Goal: Transaction & Acquisition: Book appointment/travel/reservation

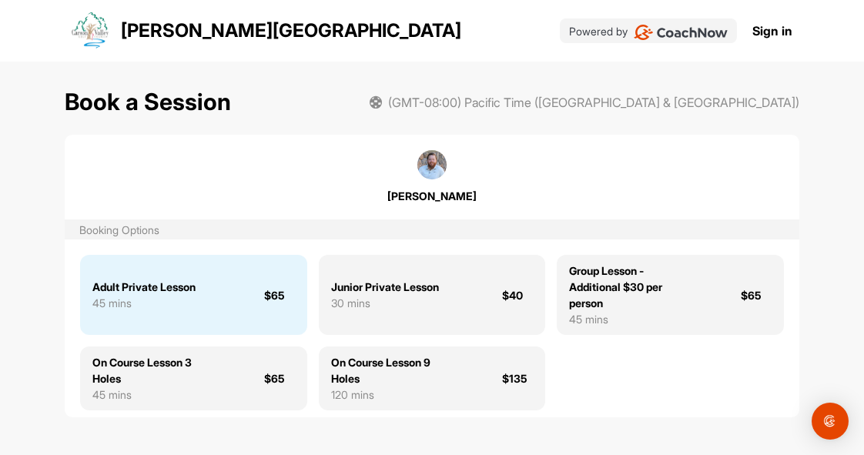
click at [181, 290] on div "Adult Private Lesson" at bounding box center [143, 287] width 103 height 16
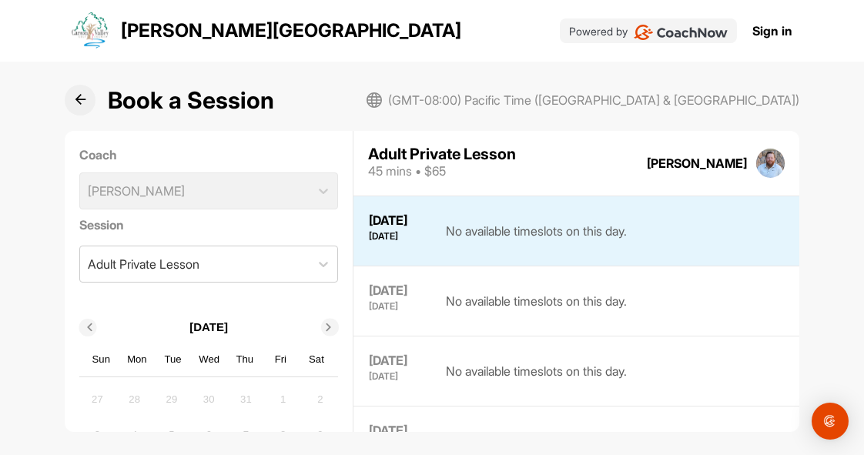
click at [200, 401] on div "30" at bounding box center [208, 399] width 23 height 23
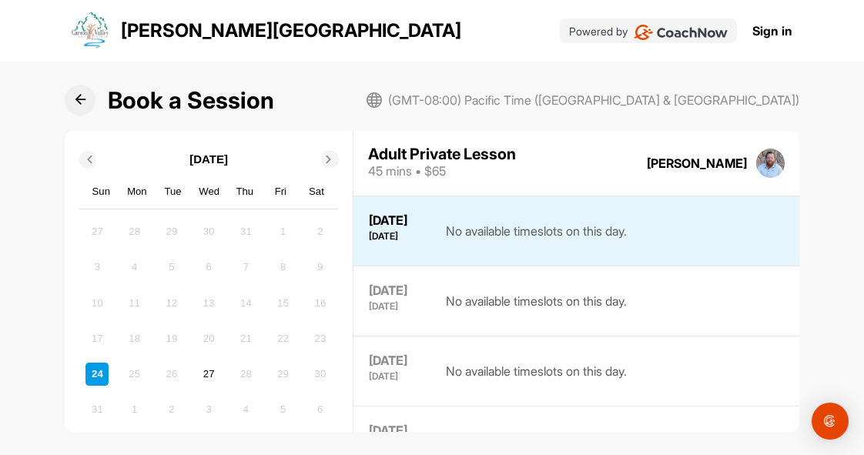
scroll to position [169, 0]
click at [200, 371] on div "27" at bounding box center [208, 373] width 23 height 23
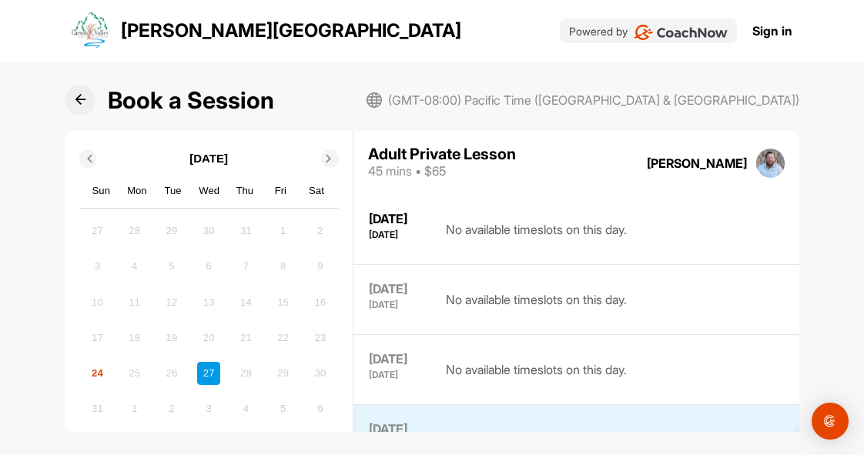
scroll to position [2, 0]
click at [207, 370] on div "27" at bounding box center [208, 373] width 23 height 23
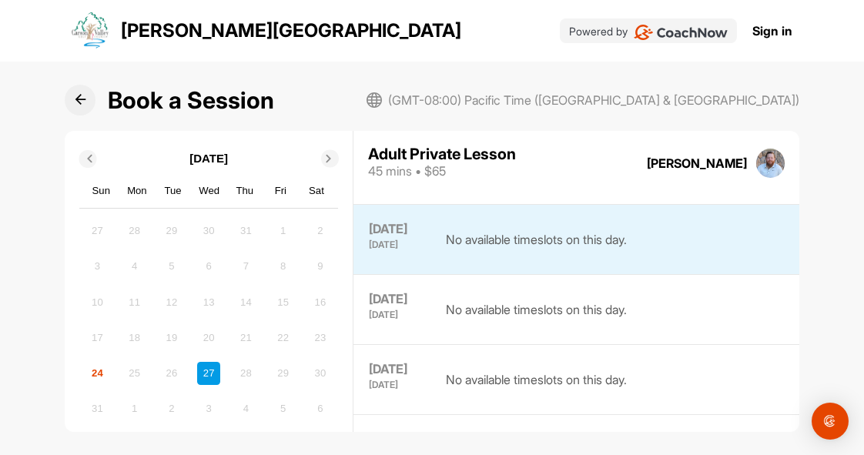
scroll to position [196, 0]
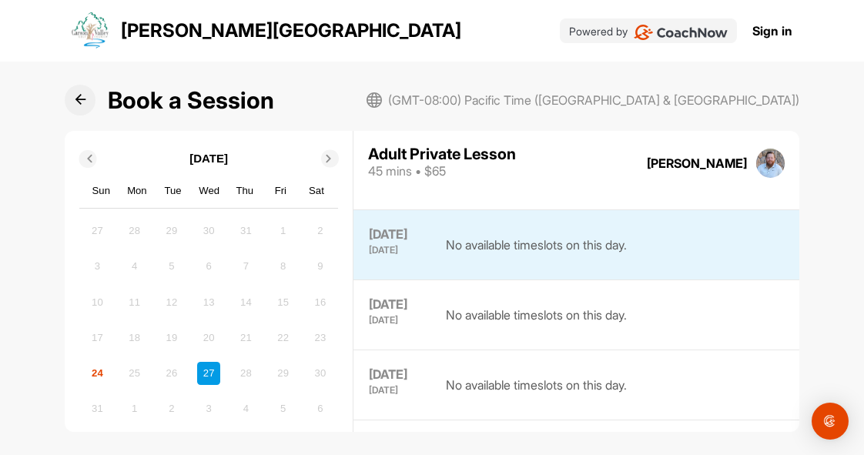
click at [615, 242] on div "No available timeslots on this day." at bounding box center [536, 245] width 181 height 39
click at [773, 32] on link "Sign in" at bounding box center [773, 31] width 40 height 18
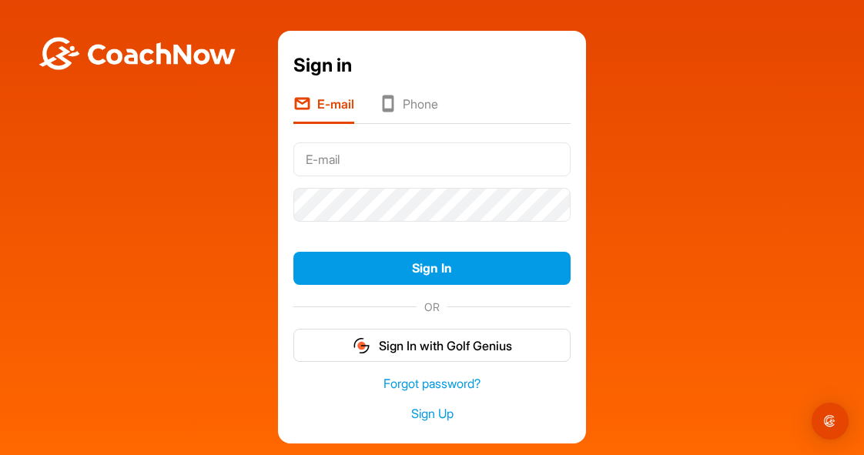
click at [351, 159] on input "text" at bounding box center [432, 160] width 277 height 34
type input "[EMAIL_ADDRESS][DOMAIN_NAME]"
click at [431, 415] on link "Sign Up" at bounding box center [432, 414] width 277 height 18
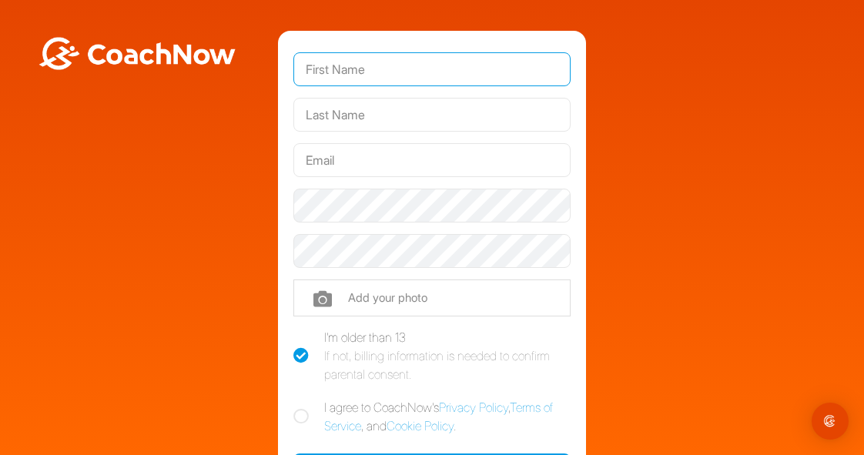
click at [446, 84] on input "text" at bounding box center [432, 69] width 277 height 34
type input "[PERSON_NAME]"
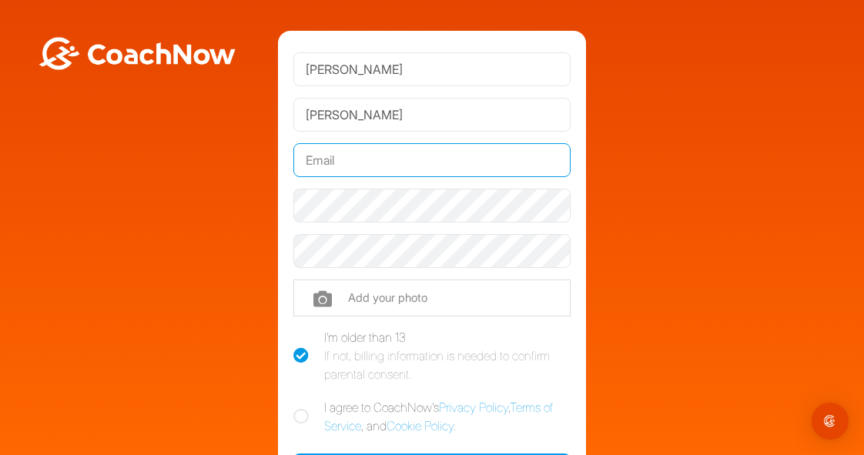
type input "[EMAIL_ADDRESS][DOMAIN_NAME]"
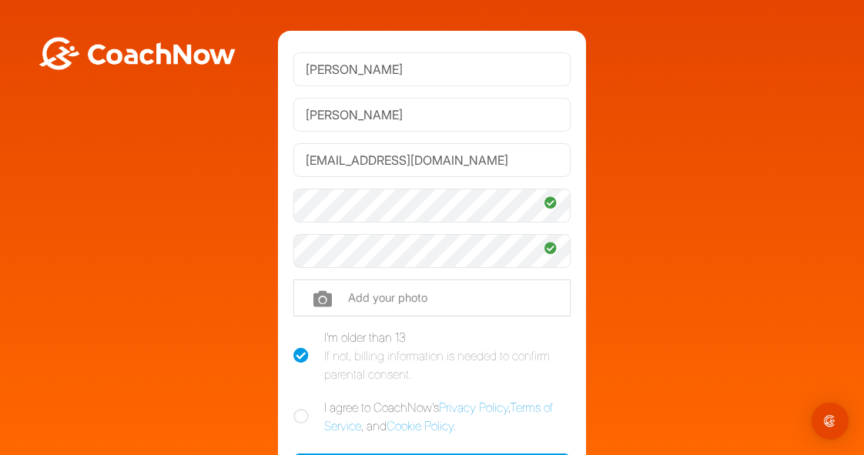
click at [297, 414] on icon at bounding box center [301, 416] width 15 height 15
click at [297, 408] on input "I agree to CoachNow's Privacy Policy , Terms of Service , and Cookie Policy ." at bounding box center [299, 403] width 10 height 10
checkbox input "true"
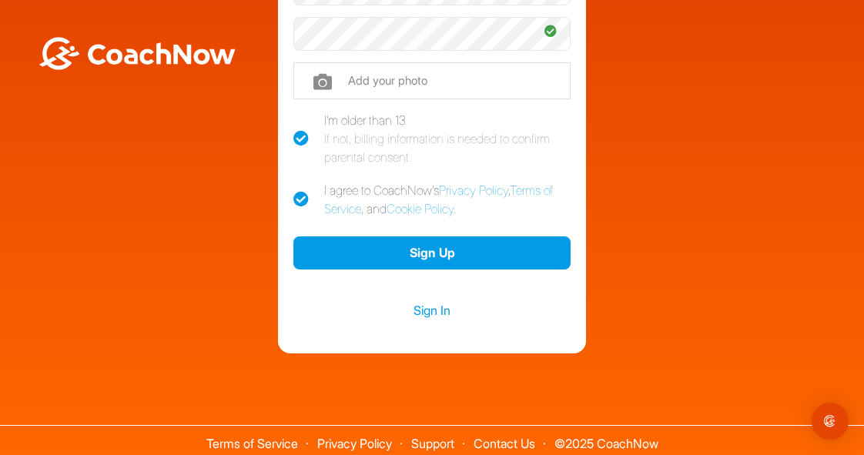
scroll to position [223, 0]
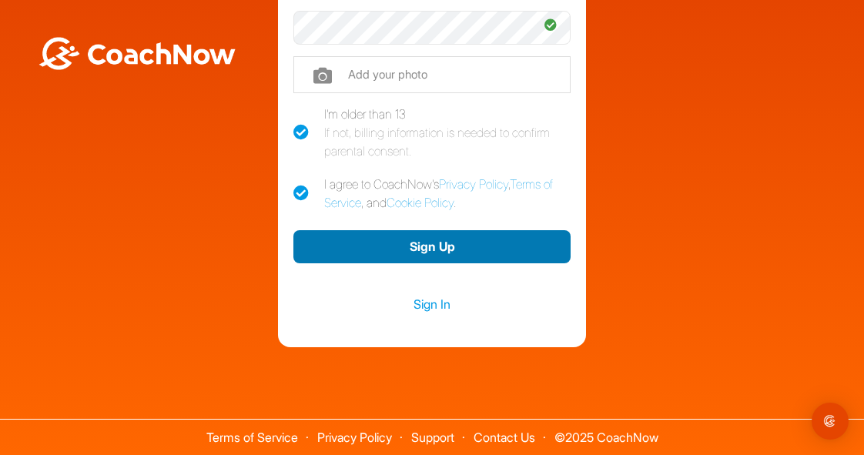
click at [447, 241] on button "Sign Up" at bounding box center [432, 246] width 277 height 33
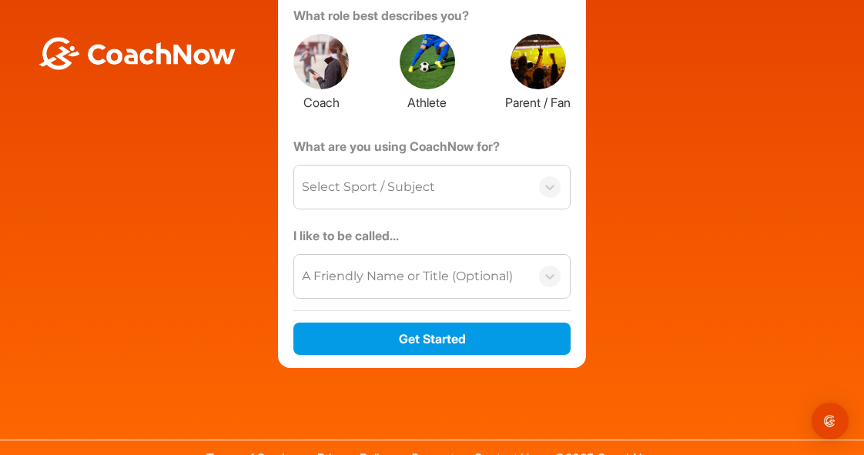
scroll to position [156, 0]
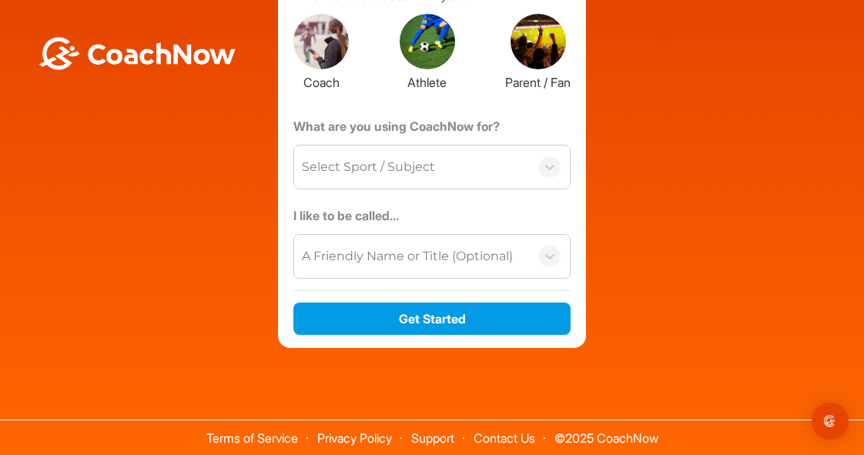
click at [425, 163] on div "Select Sport / Subject" at bounding box center [368, 167] width 133 height 18
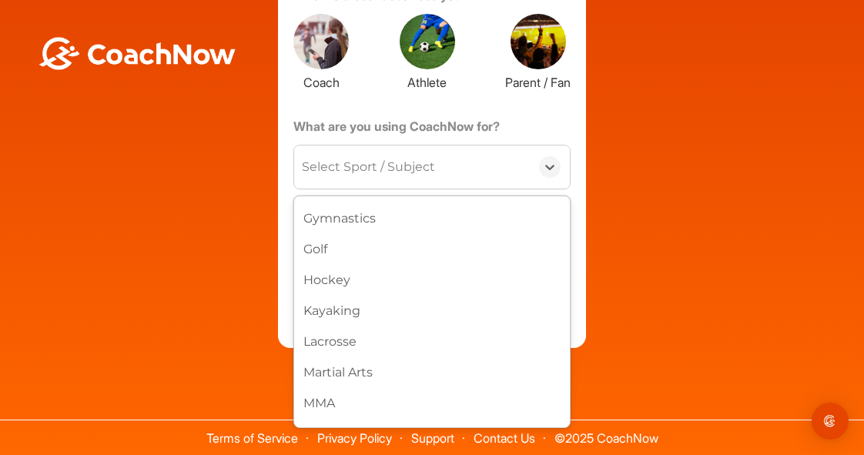
scroll to position [364, 0]
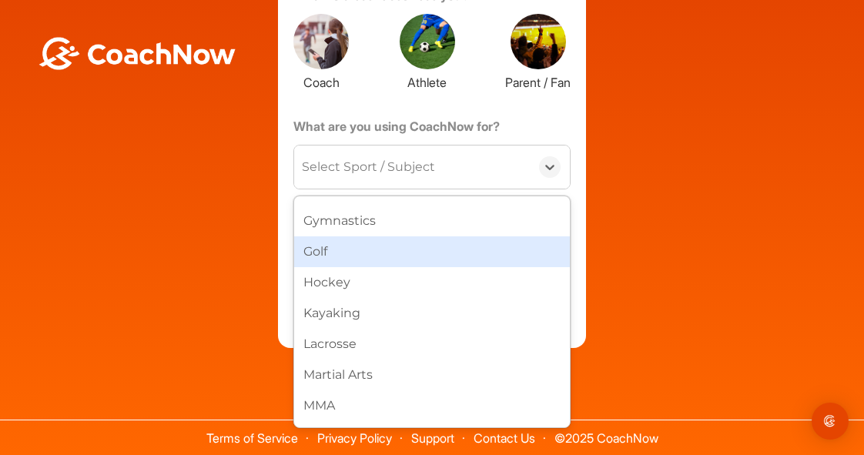
click at [326, 243] on div "Golf" at bounding box center [432, 252] width 276 height 31
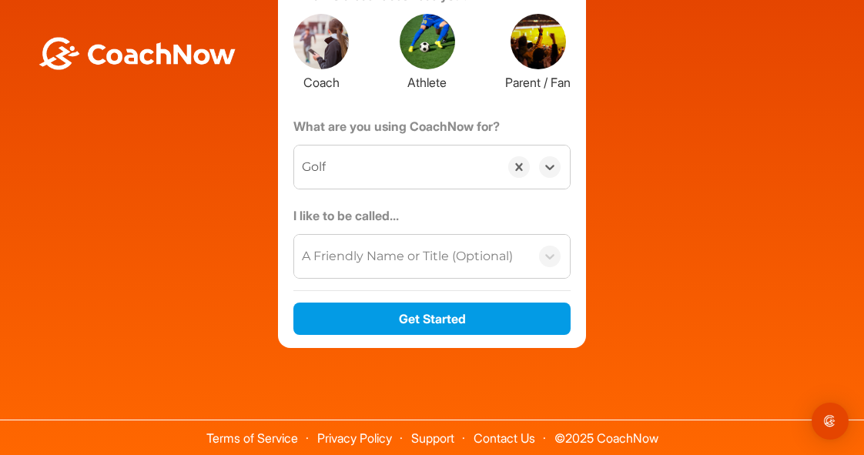
click at [462, 262] on div "A Friendly Name or Title (Optional)" at bounding box center [407, 256] width 211 height 18
click at [581, 213] on div "About You Tell us a little bit about yourself so we can customize your experien…" at bounding box center [432, 111] width 849 height 473
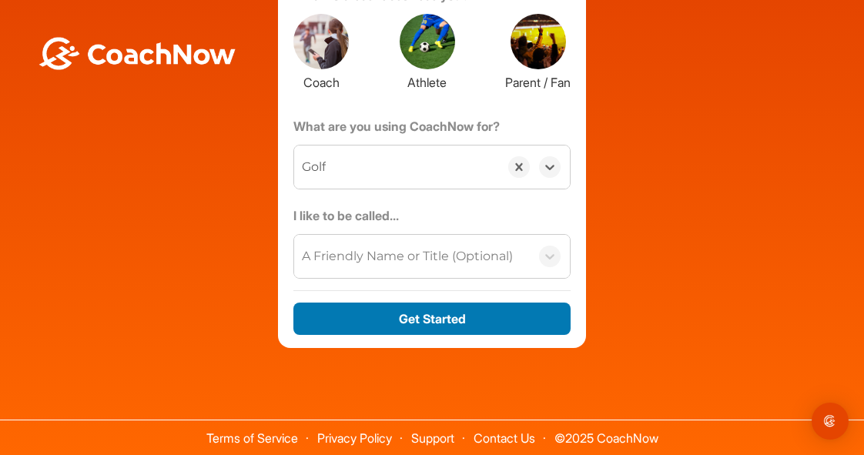
drag, startPoint x: 465, startPoint y: 315, endPoint x: 670, endPoint y: 278, distance: 208.2
click at [670, 278] on div "About You Tell us a little bit about yourself so we can customize your experien…" at bounding box center [432, 111] width 849 height 473
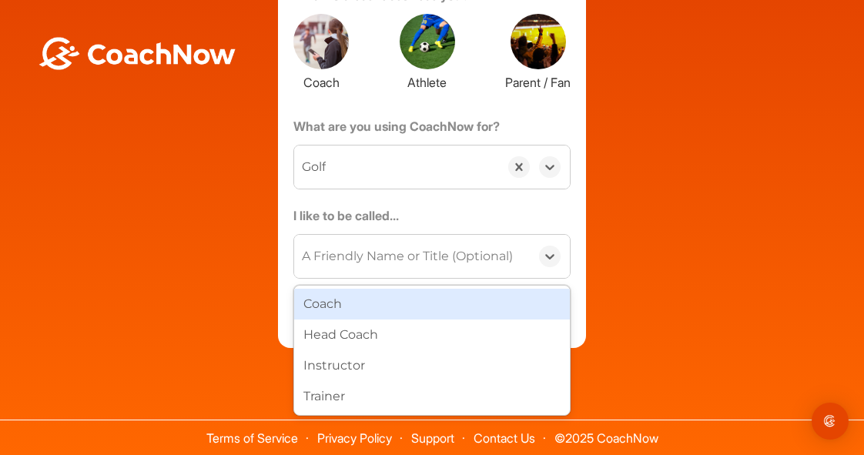
click at [393, 259] on div "A Friendly Name or Title (Optional)" at bounding box center [407, 256] width 211 height 18
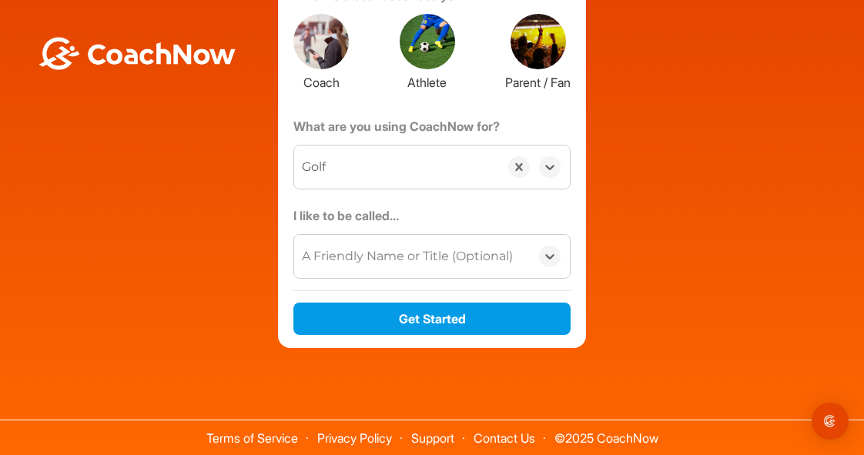
click at [393, 259] on div "A Friendly Name or Title (Optional)" at bounding box center [407, 256] width 211 height 18
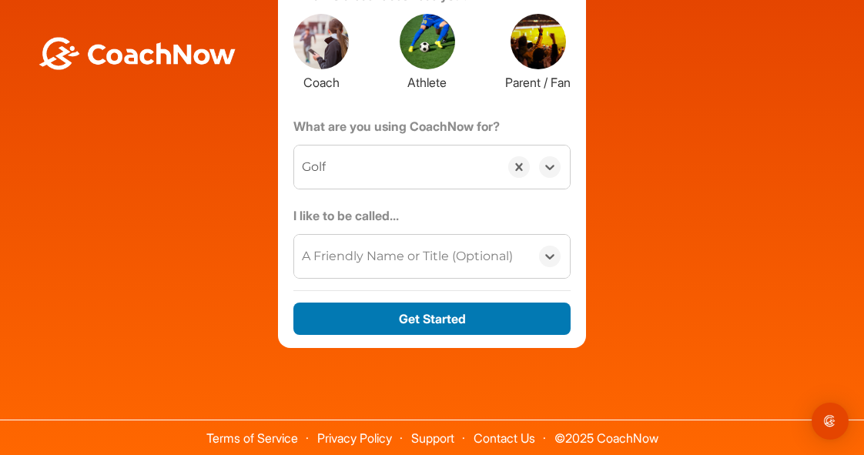
click at [412, 321] on button "Get Started" at bounding box center [432, 319] width 277 height 33
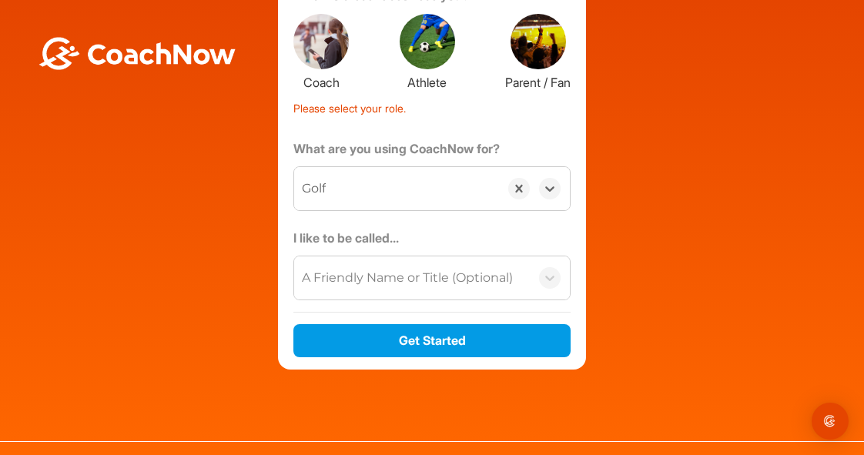
click at [535, 47] on div at bounding box center [538, 41] width 55 height 55
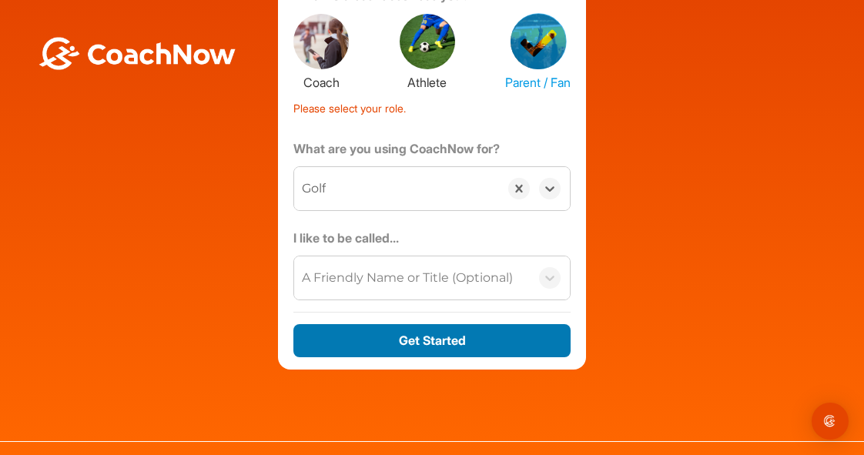
click at [434, 341] on button "Get Started" at bounding box center [432, 340] width 277 height 33
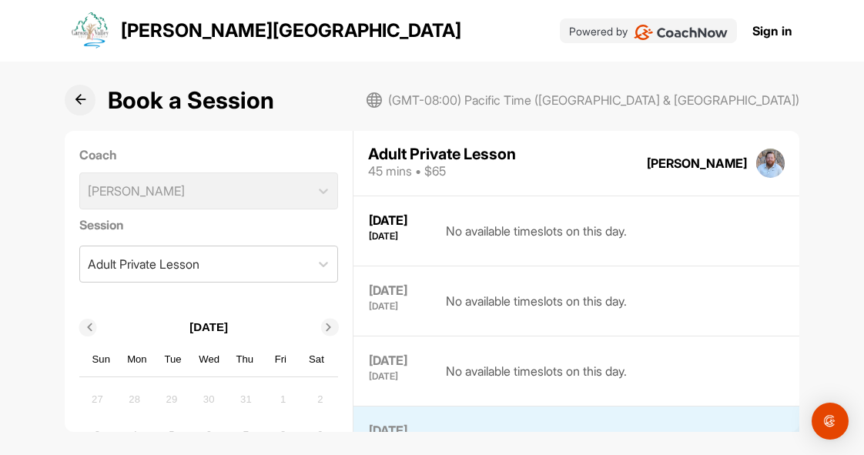
click at [769, 28] on link "Sign in" at bounding box center [773, 31] width 40 height 18
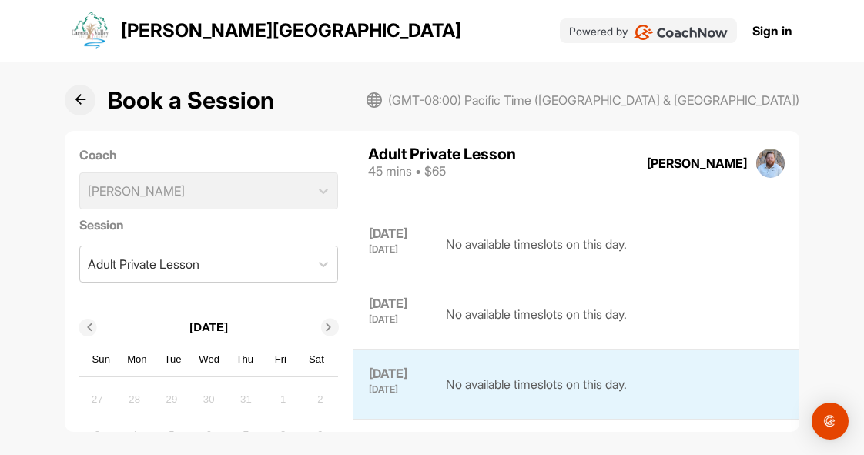
scroll to position [47, 0]
